Goal: Task Accomplishment & Management: Use online tool/utility

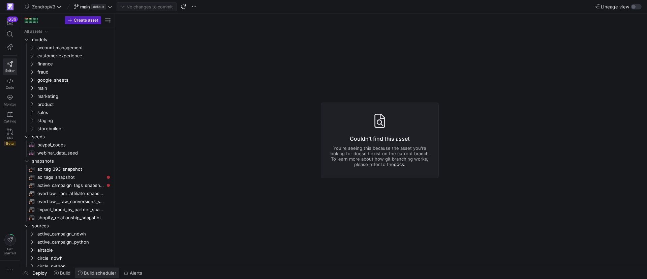
click at [113, 272] on span "Build scheduler" at bounding box center [100, 272] width 32 height 5
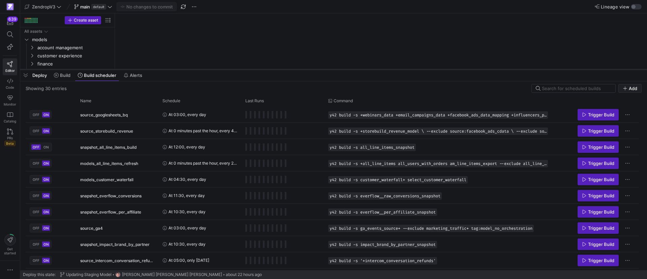
drag, startPoint x: 205, startPoint y: 155, endPoint x: 214, endPoint y: 69, distance: 86.7
click at [214, 69] on div at bounding box center [333, 69] width 627 height 3
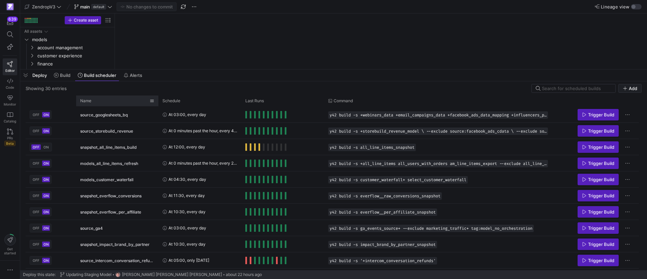
click at [104, 101] on div "Name" at bounding box center [114, 100] width 69 height 7
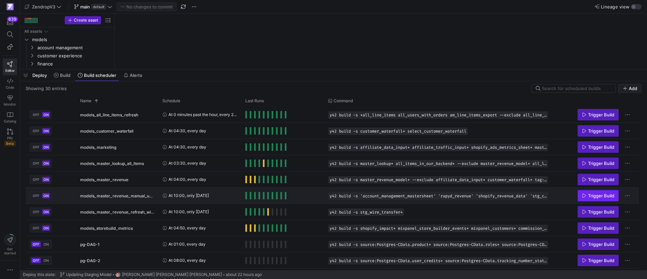
click at [595, 194] on span "Trigger Build" at bounding box center [601, 195] width 26 height 5
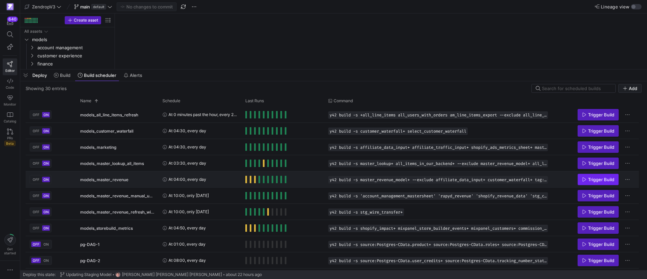
click at [588, 177] on span "Trigger Build" at bounding box center [601, 179] width 26 height 5
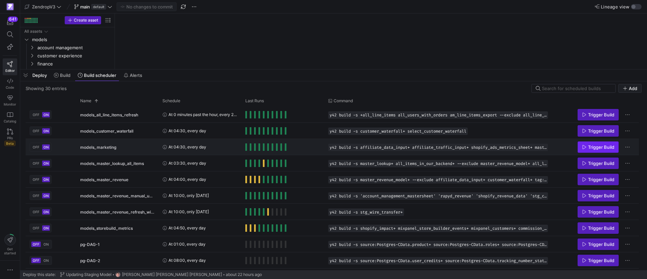
click at [591, 146] on span "Trigger Build" at bounding box center [601, 146] width 26 height 5
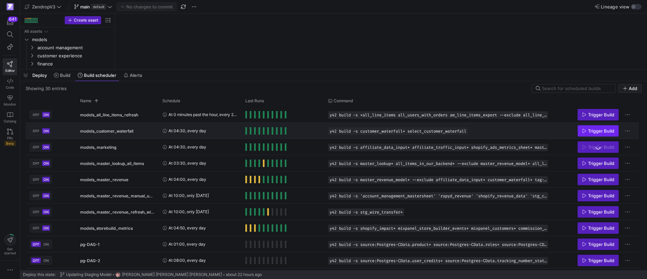
click at [599, 128] on span "Trigger Build" at bounding box center [601, 130] width 26 height 5
